Goal: Task Accomplishment & Management: Manage account settings

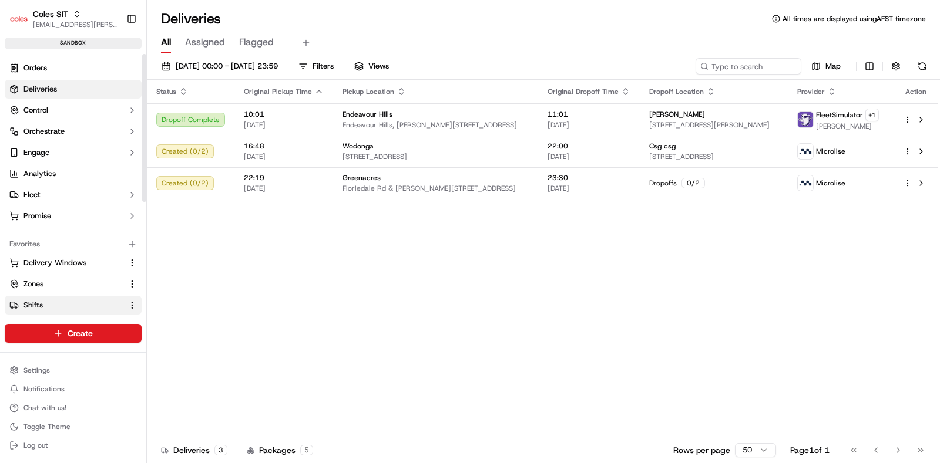
click at [42, 305] on span "Shifts" at bounding box center [32, 305] width 19 height 11
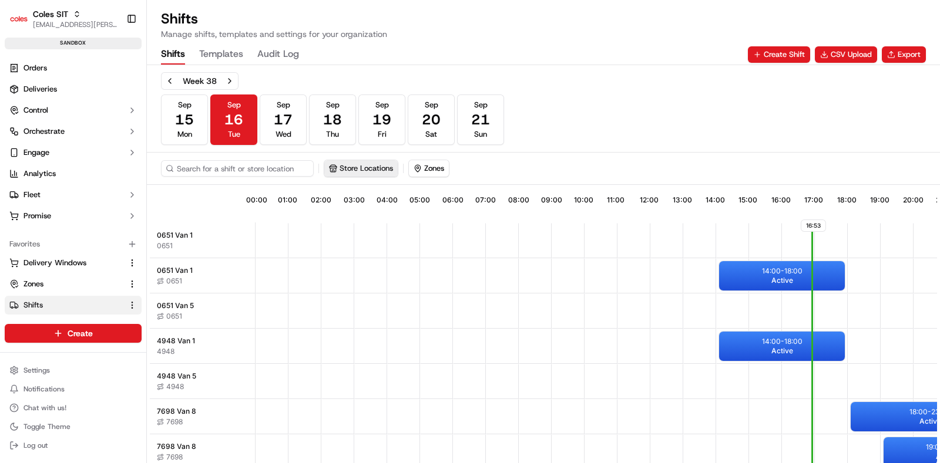
click at [346, 160] on button "Store Locations" at bounding box center [360, 168] width 73 height 16
type input "7698"
click at [364, 213] on span "Wodonga (7698)" at bounding box center [415, 212] width 144 height 11
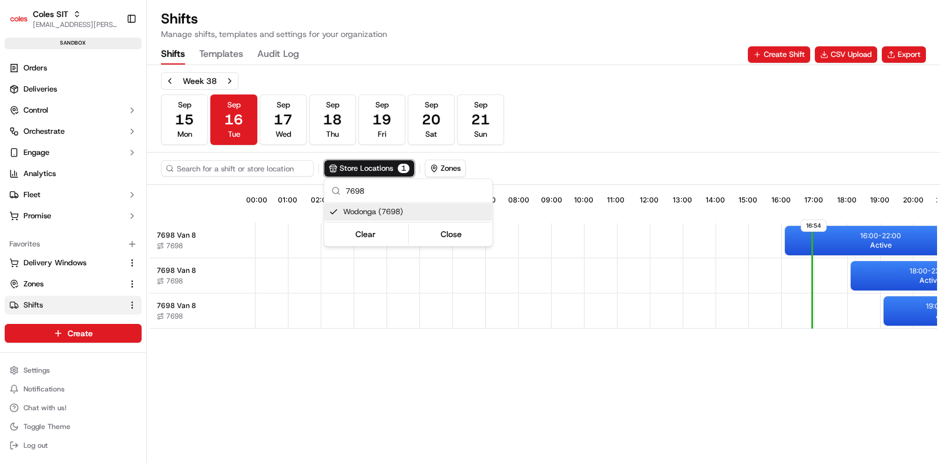
click at [425, 376] on html "Coles SIT [EMAIL_ADDRESS][PERSON_NAME][PERSON_NAME][DOMAIN_NAME] Toggle Sidebar…" at bounding box center [470, 231] width 940 height 463
drag, startPoint x: 551, startPoint y: 456, endPoint x: 637, endPoint y: 457, distance: 85.7
click at [637, 457] on div "16:54 00:00 01:00 02:00 03:00 04:00 05:00 06:00 07:00 08:00 09:00 10:00 11:00 1…" at bounding box center [543, 326] width 787 height 277
drag, startPoint x: 581, startPoint y: 449, endPoint x: 631, endPoint y: 449, distance: 49.3
click at [631, 449] on div "16:54 00:00 01:00 02:00 03:00 04:00 05:00 06:00 07:00 08:00 09:00 10:00 11:00 1…" at bounding box center [543, 326] width 787 height 277
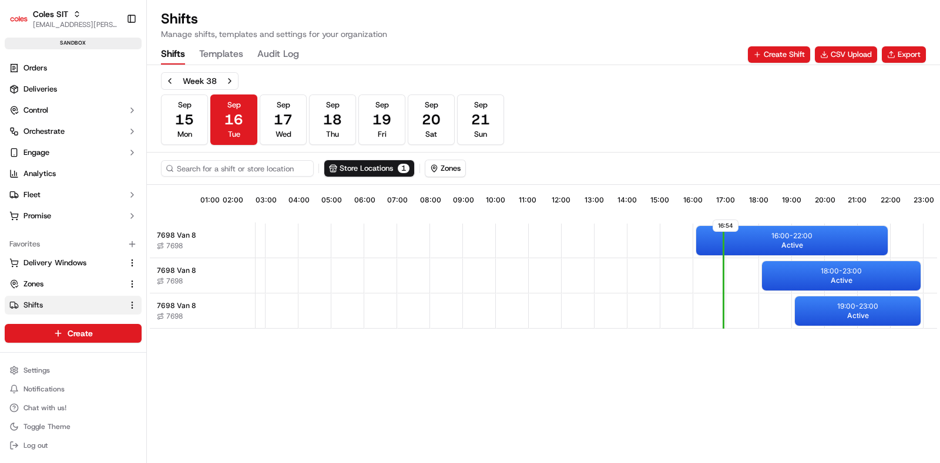
scroll to position [0, 109]
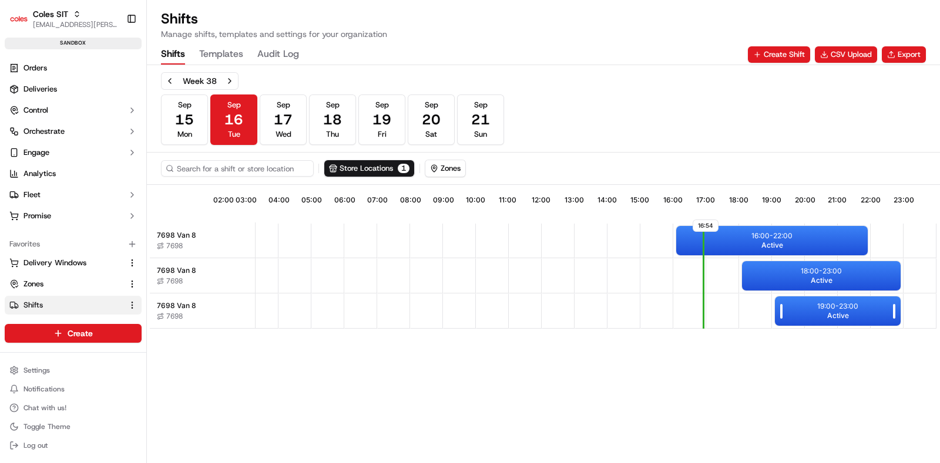
click at [823, 312] on div "19:00 - 23:00 Active" at bounding box center [838, 311] width 126 height 29
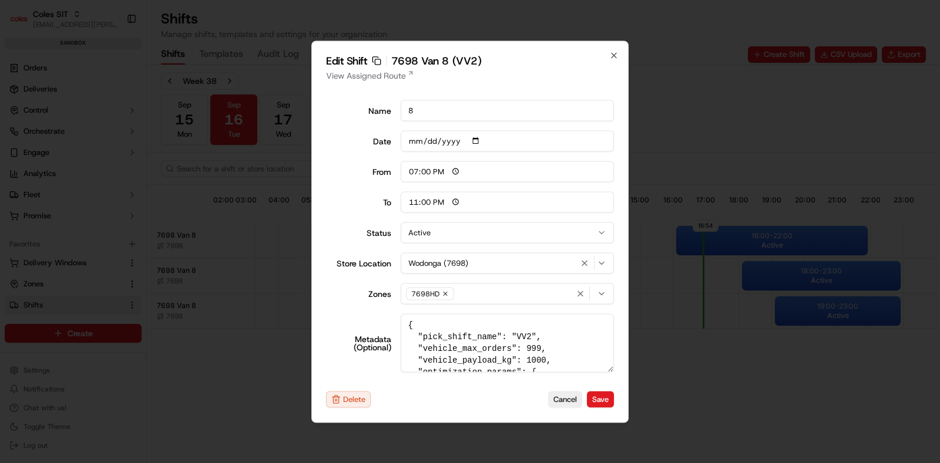
type input "06:00"
type input "14:00"
click at [813, 327] on div at bounding box center [470, 231] width 940 height 463
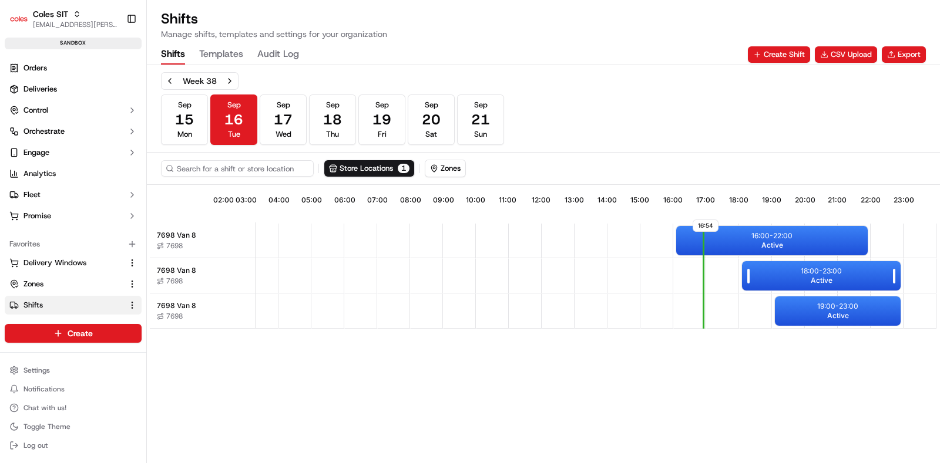
click at [808, 284] on div "18:00 - 23:00 Active" at bounding box center [821, 275] width 159 height 29
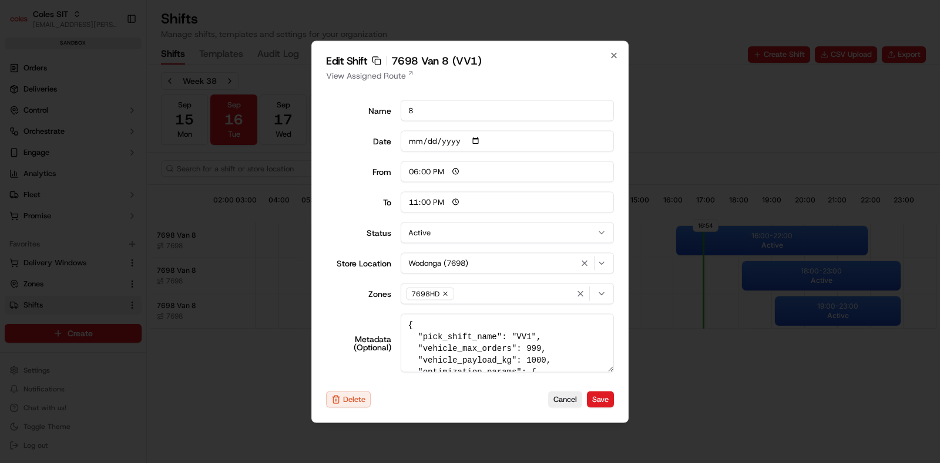
type input "06:00"
type input "14:00"
click at [752, 366] on div at bounding box center [470, 231] width 940 height 463
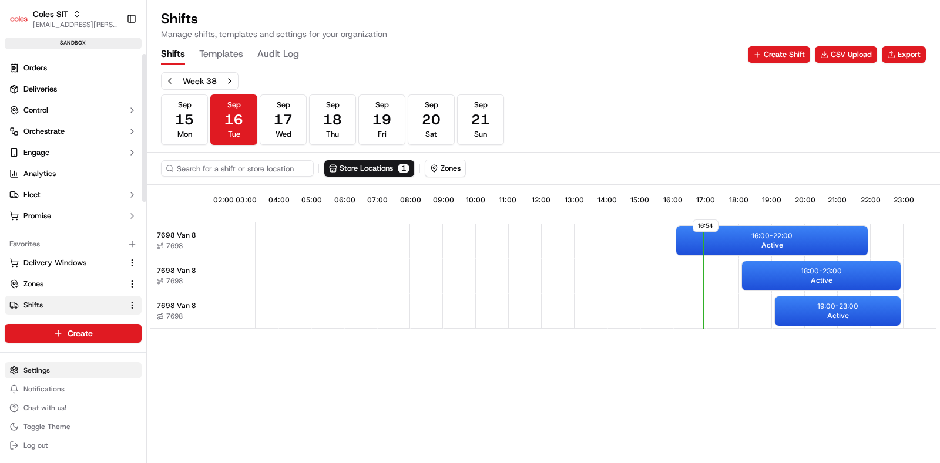
click at [58, 369] on html "Coles SIT [EMAIL_ADDRESS][PERSON_NAME][PERSON_NAME][DOMAIN_NAME] Toggle Sidebar…" at bounding box center [470, 231] width 940 height 463
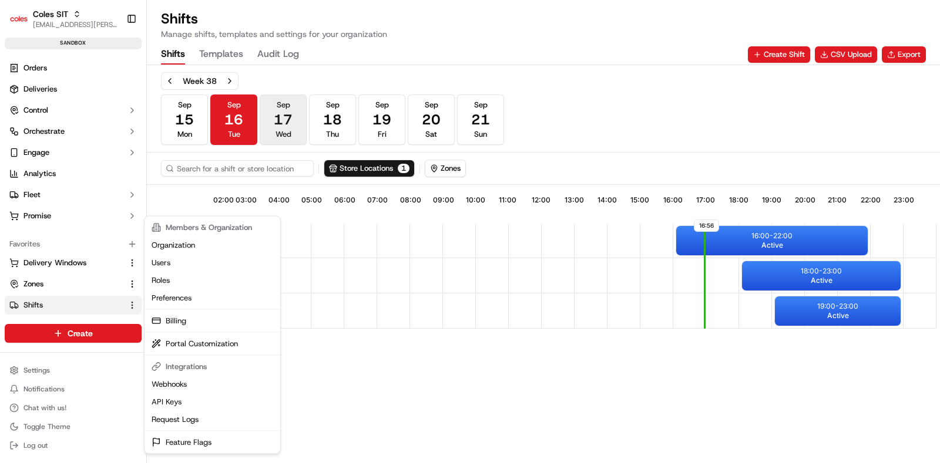
click at [272, 115] on html "Coles SIT [EMAIL_ADDRESS][PERSON_NAME][PERSON_NAME][DOMAIN_NAME] Toggle Sidebar…" at bounding box center [470, 231] width 940 height 463
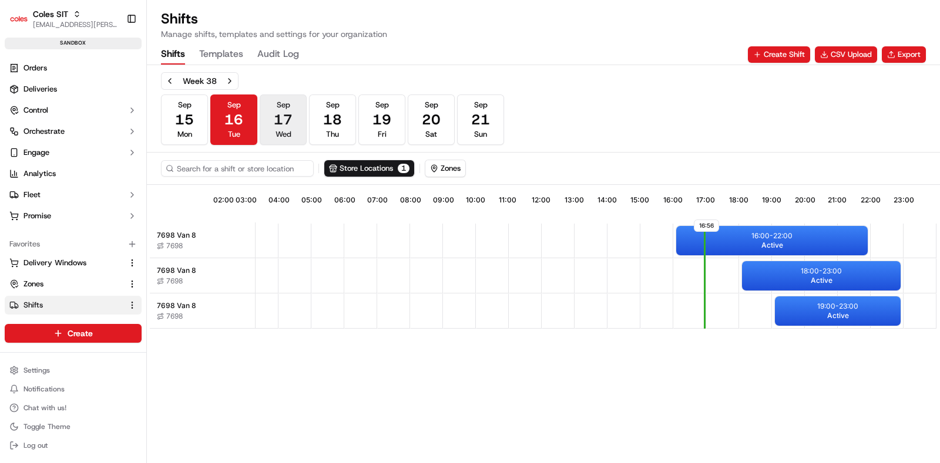
click at [278, 116] on span "17" at bounding box center [283, 119] width 19 height 19
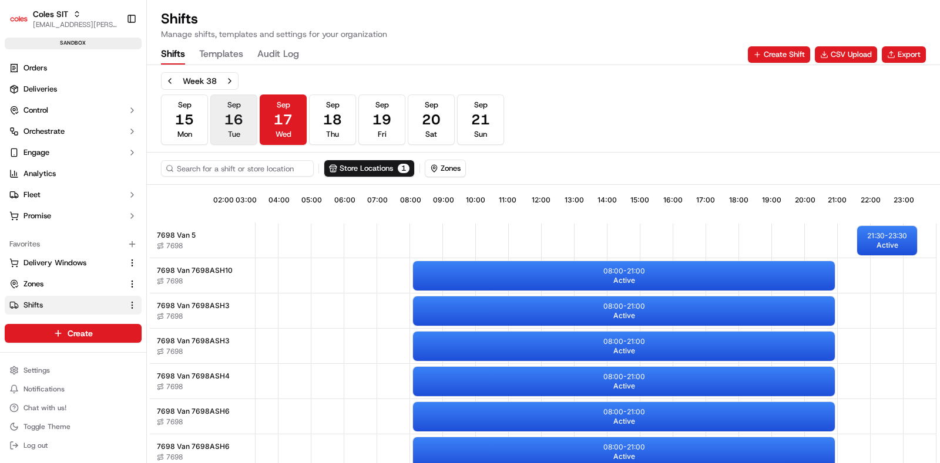
click at [241, 123] on span "16" at bounding box center [233, 119] width 19 height 19
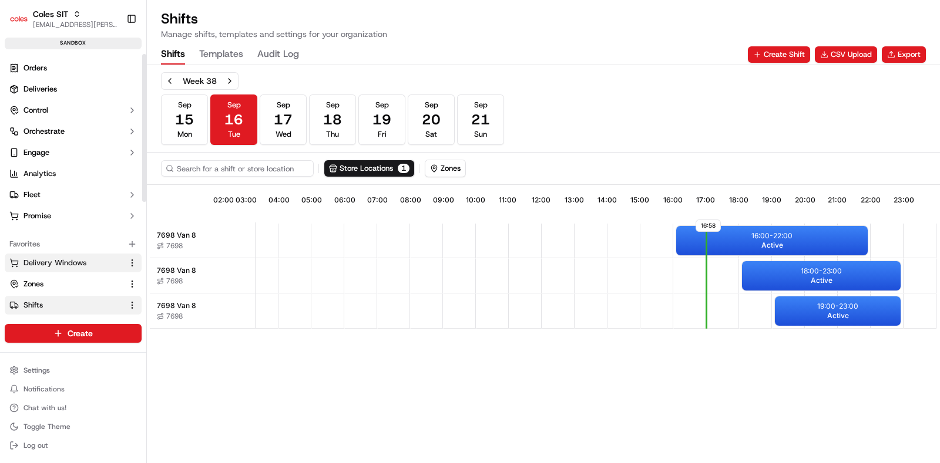
click at [56, 260] on span "Delivery Windows" at bounding box center [54, 263] width 63 height 11
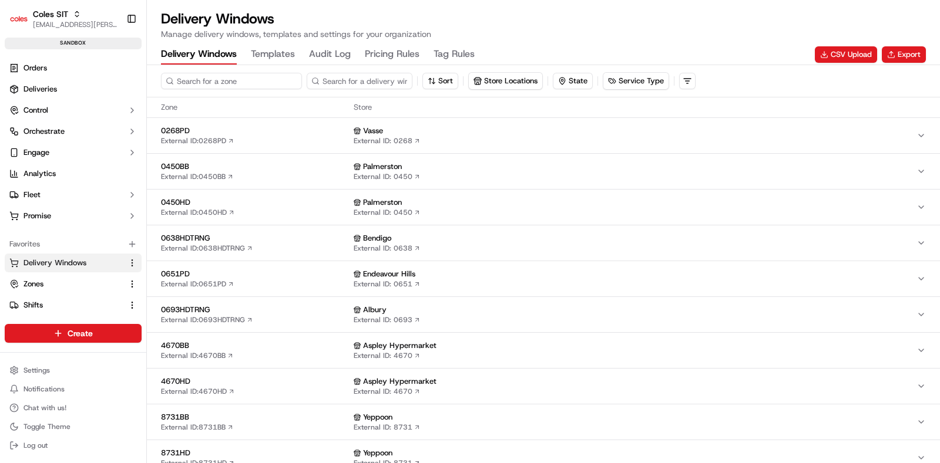
click at [228, 83] on input at bounding box center [231, 81] width 141 height 16
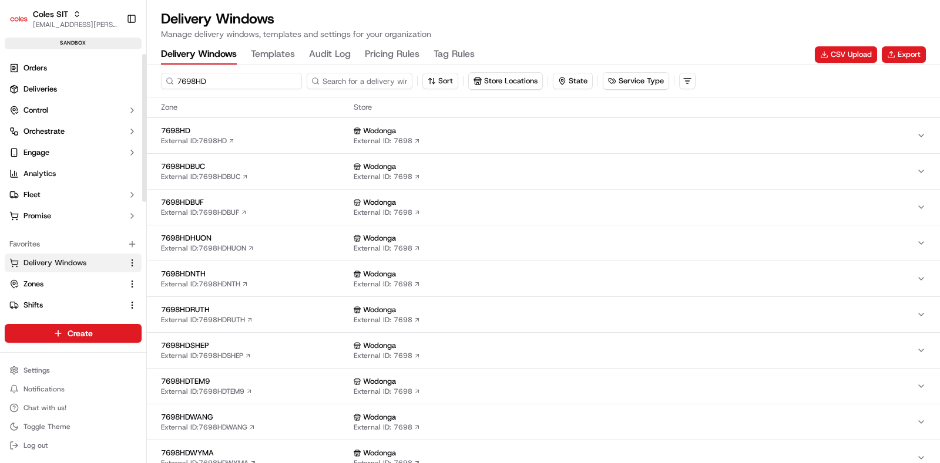
type input "7698HD"
click at [268, 133] on span "7698HD" at bounding box center [255, 131] width 188 height 11
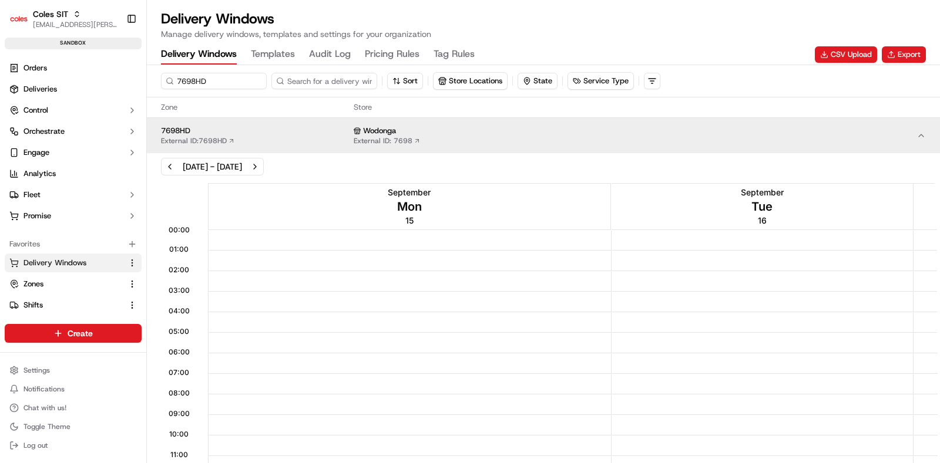
click at [476, 166] on div "[DATE] - [DATE]" at bounding box center [543, 167] width 765 height 18
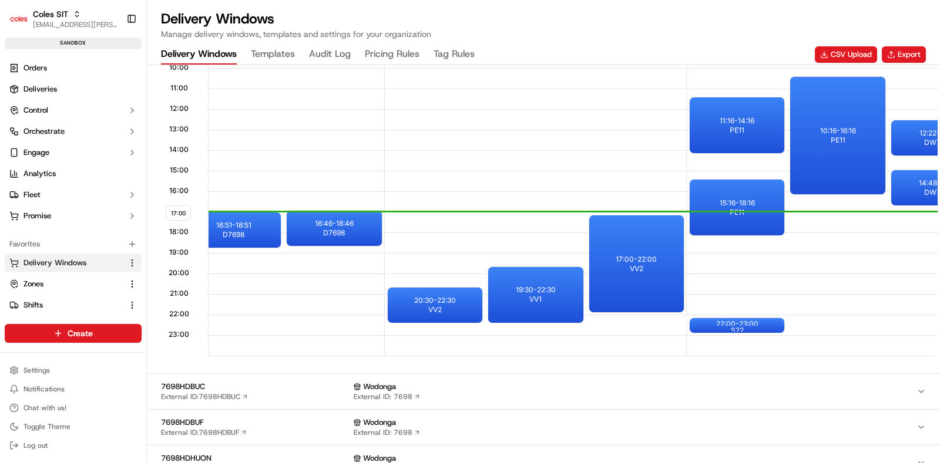
scroll to position [0, 236]
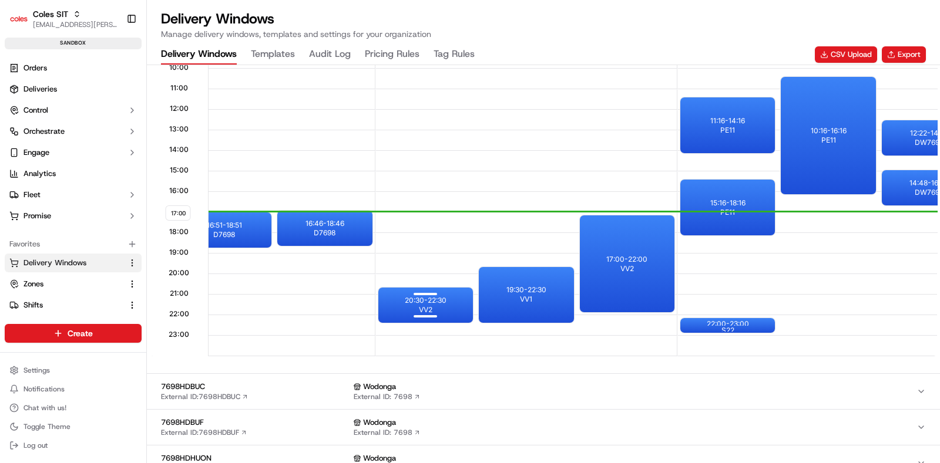
click at [432, 301] on p "20:30 - 22:30" at bounding box center [426, 300] width 42 height 9
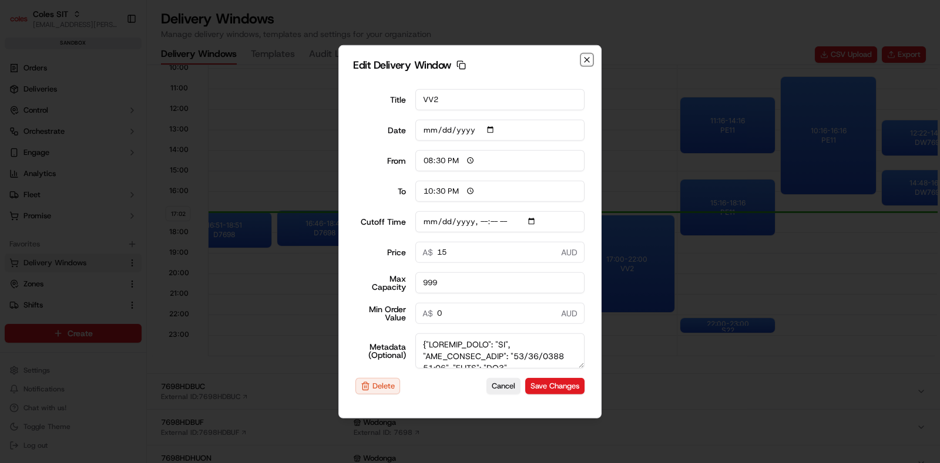
click at [590, 56] on icon "button" at bounding box center [586, 59] width 9 height 9
type input "17:04"
type input "18:04"
type input "[DATE]T17:55"
type input "0"
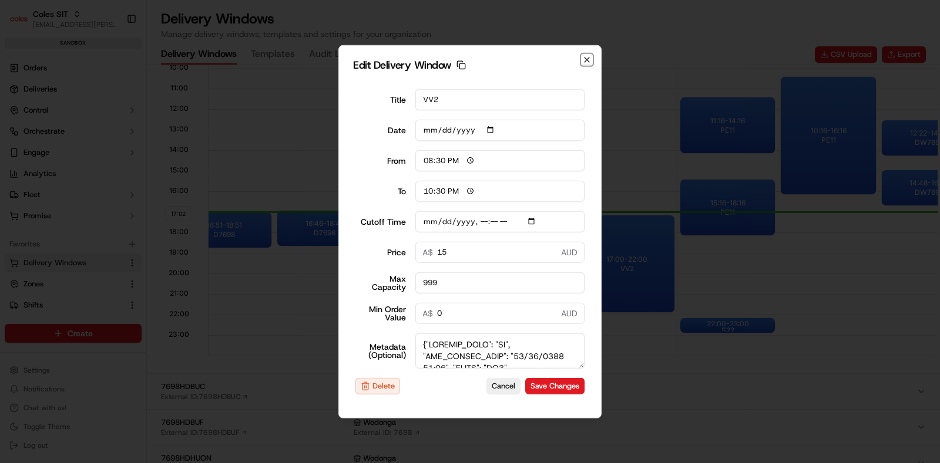
type input "0"
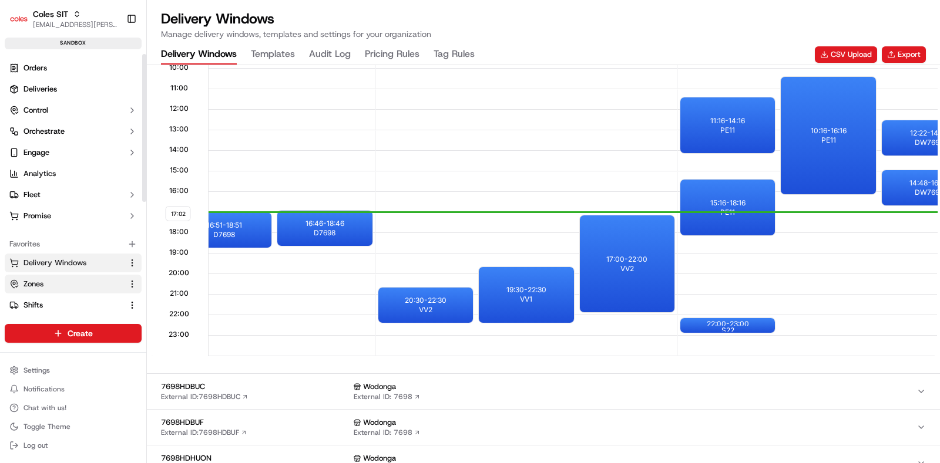
click at [47, 287] on link "Zones" at bounding box center [65, 284] width 113 height 11
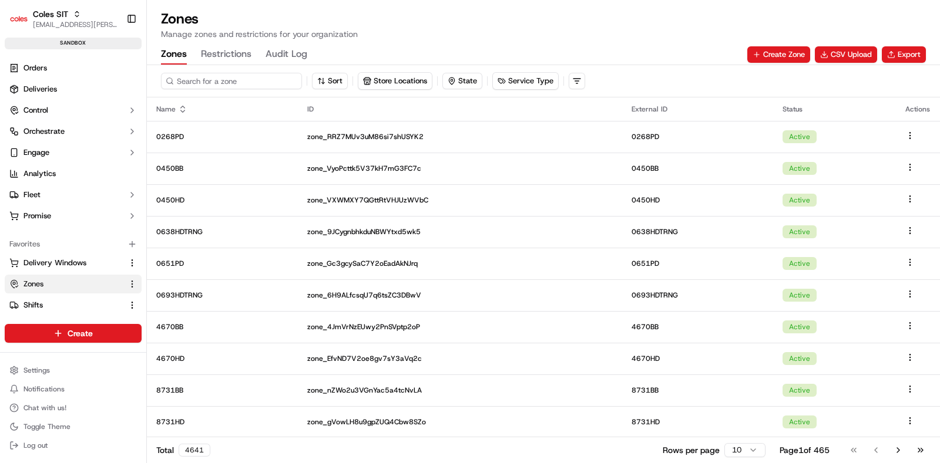
click at [217, 82] on input at bounding box center [231, 81] width 141 height 16
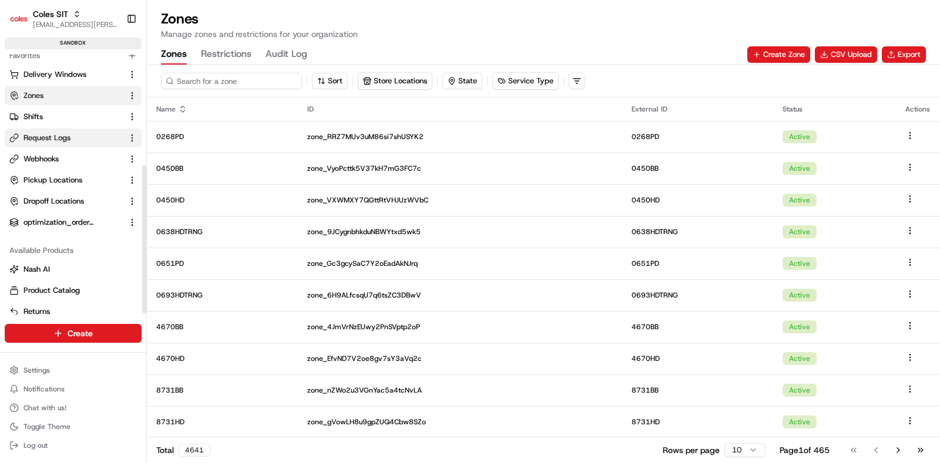
scroll to position [198, 0]
